Goal: Information Seeking & Learning: Check status

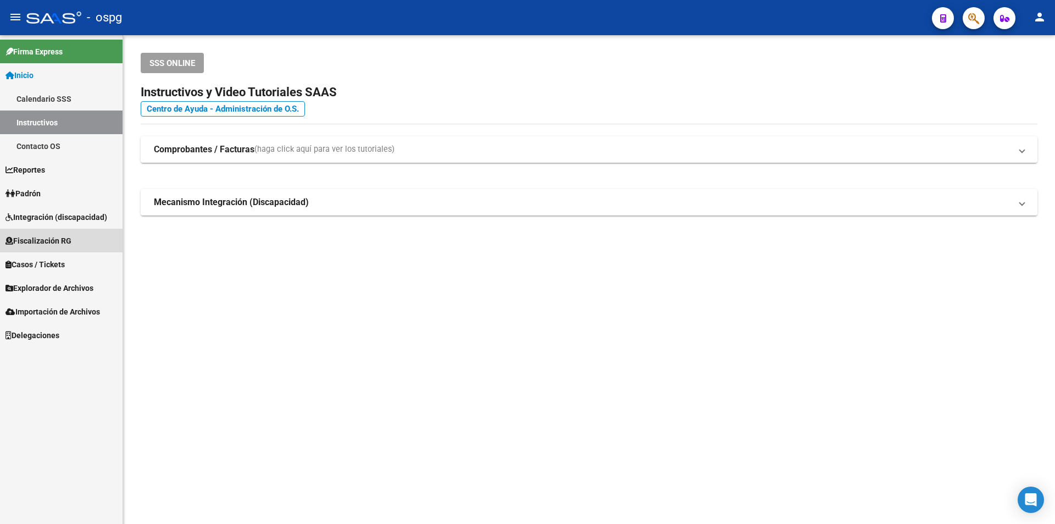
click at [38, 235] on span "Fiscalización RG" at bounding box center [38, 241] width 66 height 12
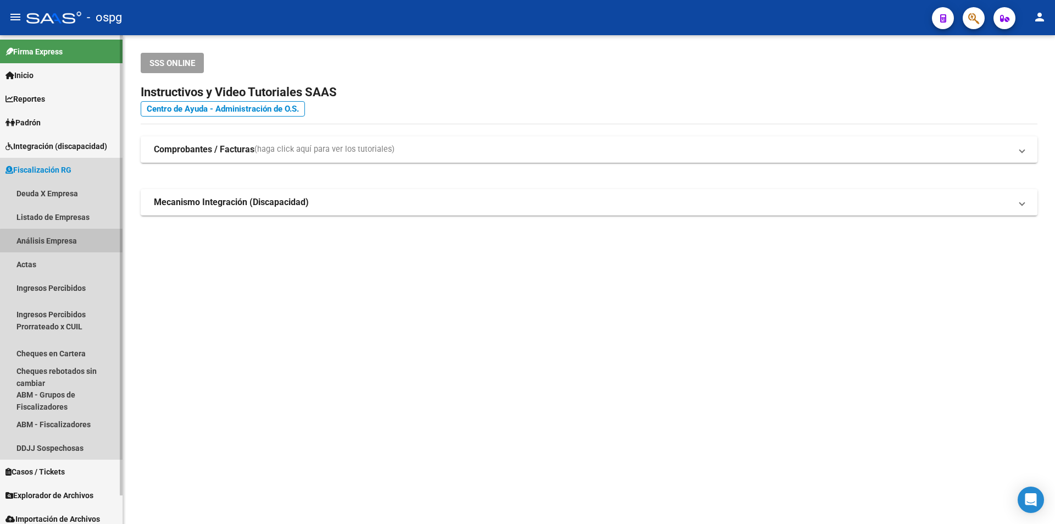
click at [68, 241] on link "Análisis Empresa" at bounding box center [61, 241] width 123 height 24
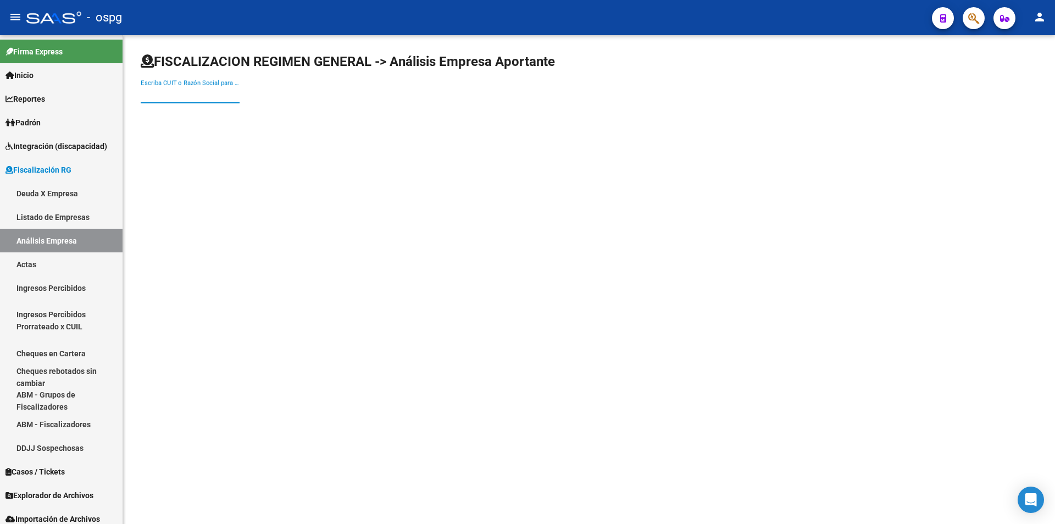
click at [165, 92] on input "Escriba CUIT o Razón Social para buscar" at bounding box center [190, 95] width 99 height 10
click at [177, 93] on input "TRAG" at bounding box center [190, 95] width 99 height 10
type input "TRAG S"
click at [178, 108] on span "TRAG S.R.L." at bounding box center [306, 116] width 312 height 26
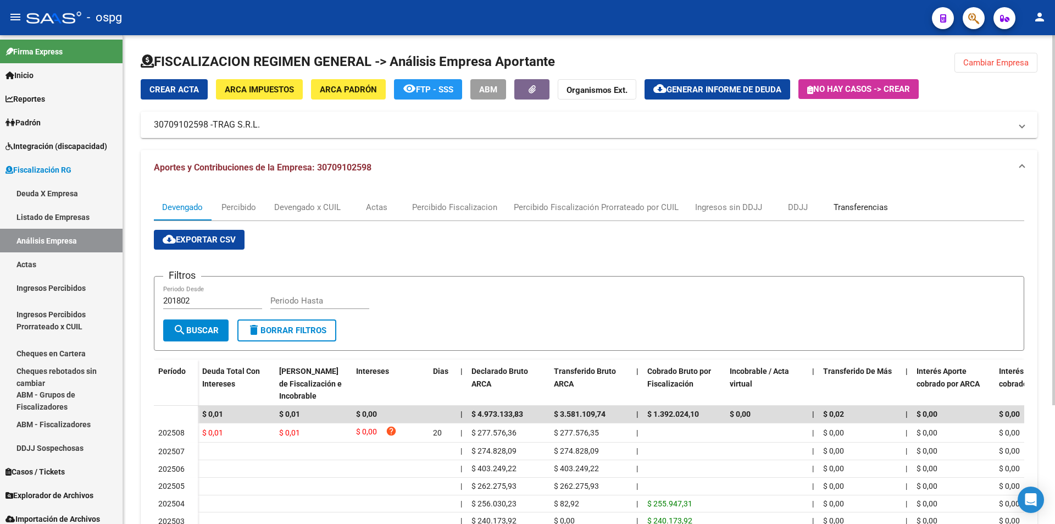
click at [872, 211] on div "Transferencias" at bounding box center [861, 207] width 54 height 12
